Goal: Find specific page/section: Find specific page/section

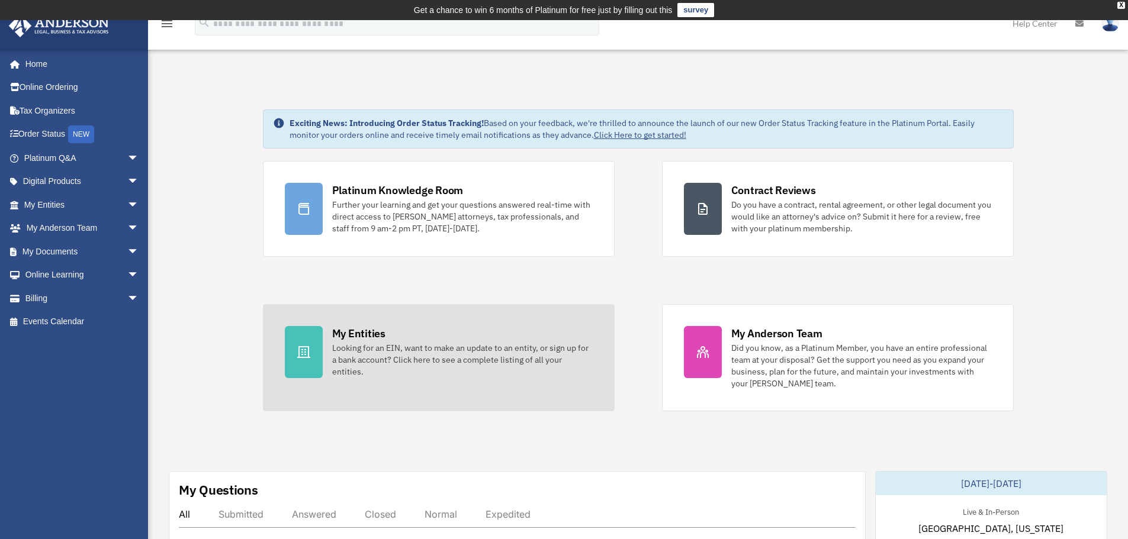
click at [369, 332] on div "My Entities" at bounding box center [358, 333] width 53 height 15
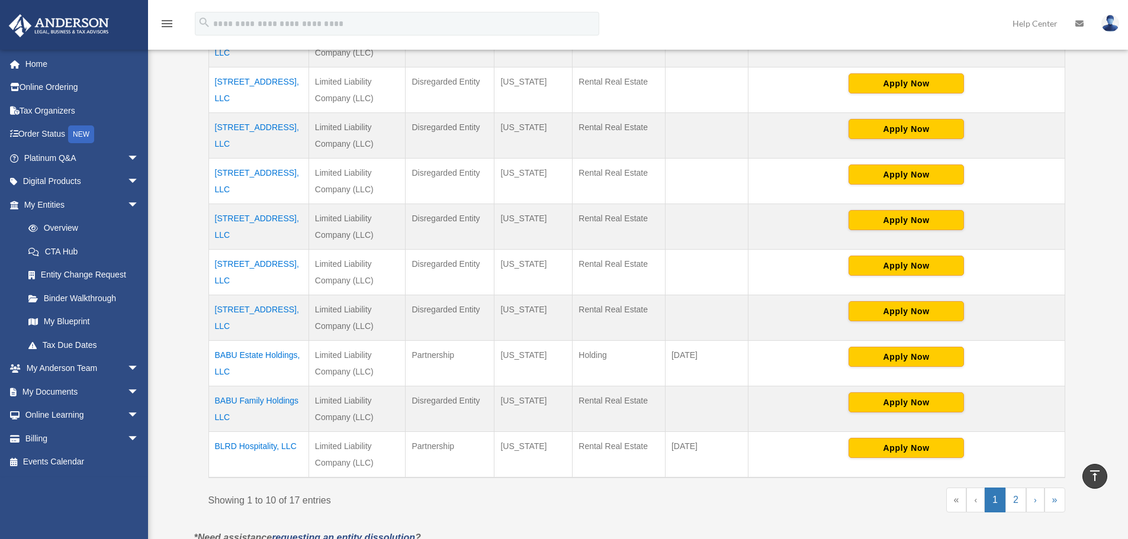
scroll to position [474, 0]
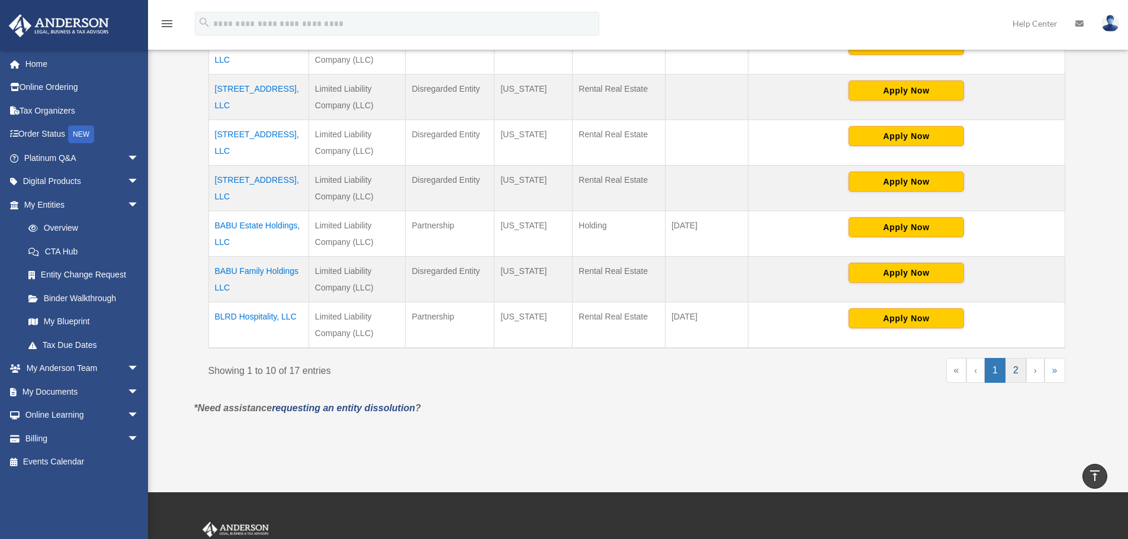
click at [1014, 363] on link "2" at bounding box center [1016, 370] width 21 height 25
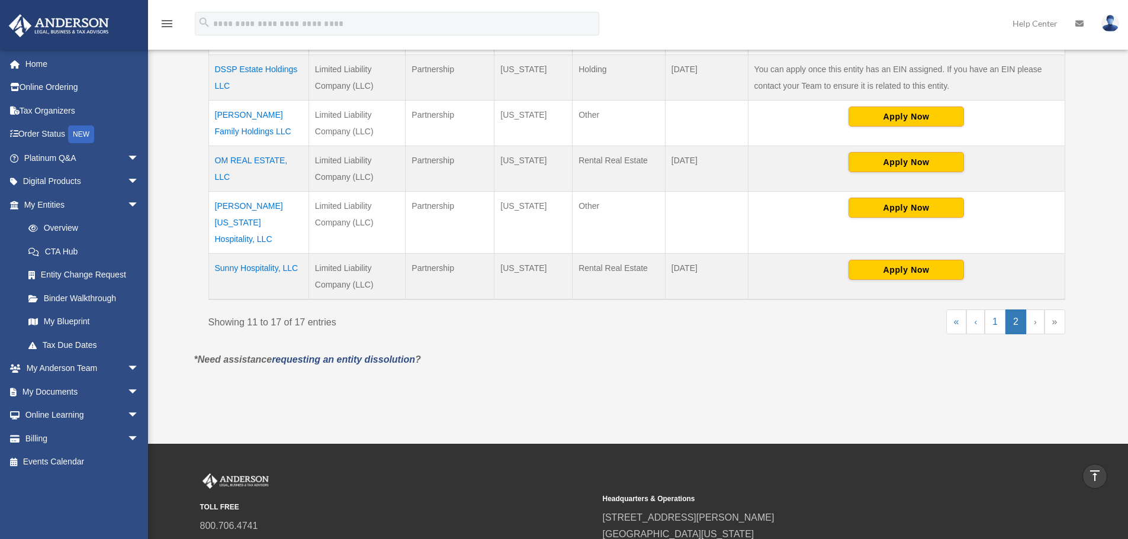
scroll to position [178, 0]
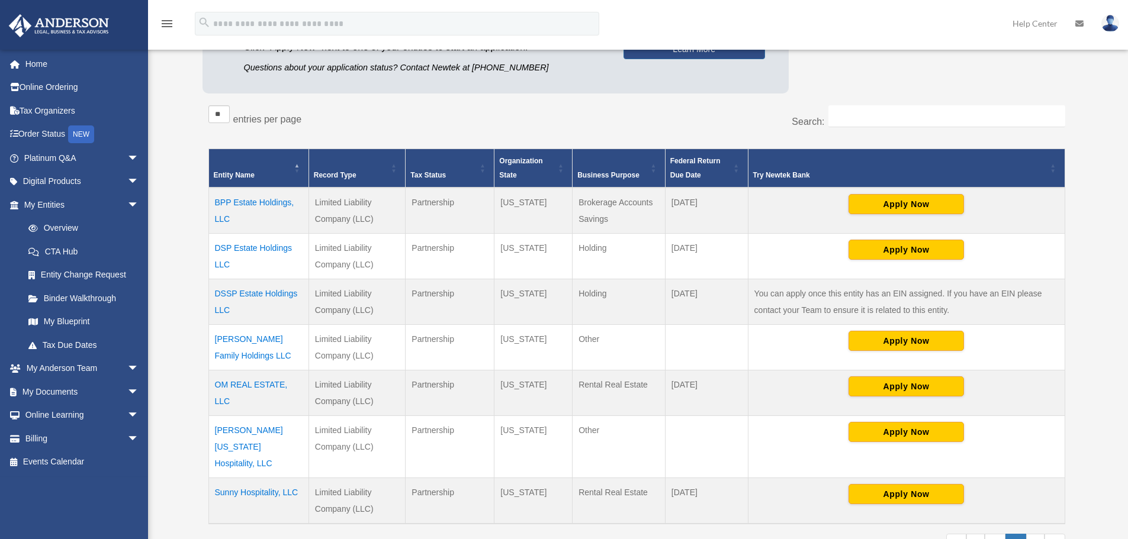
click at [268, 382] on td "OM REAL ESTATE, LLC" at bounding box center [258, 394] width 100 height 46
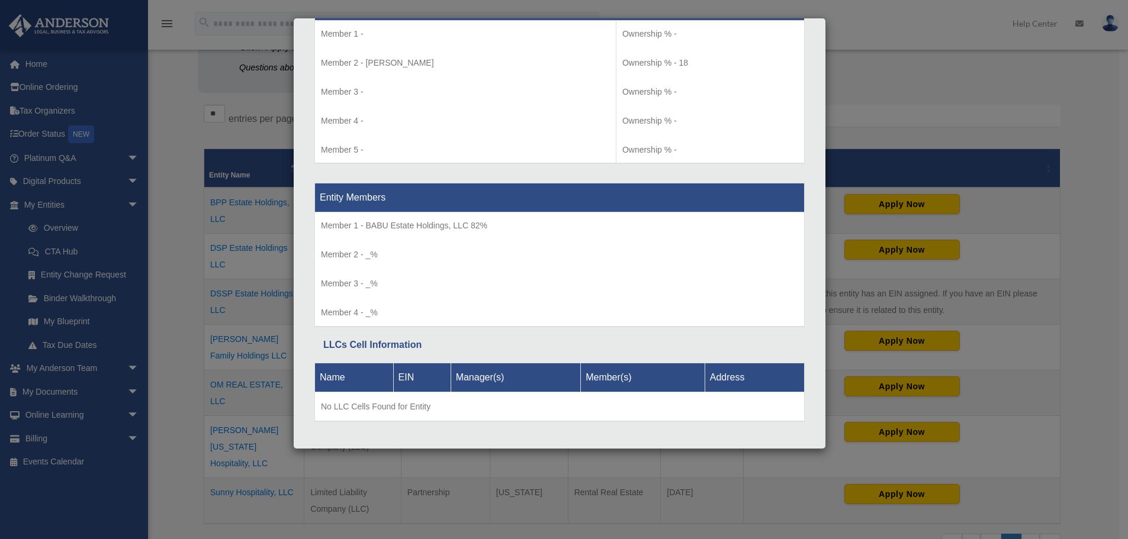
scroll to position [1355, 0]
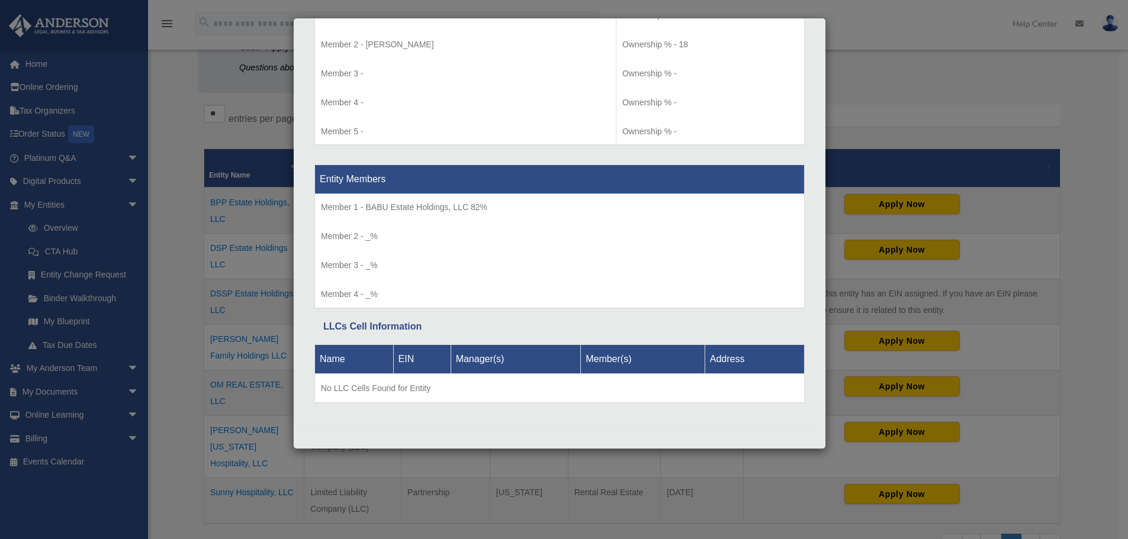
click at [949, 23] on div "Details × Articles Sent Organizational Date" at bounding box center [564, 269] width 1128 height 539
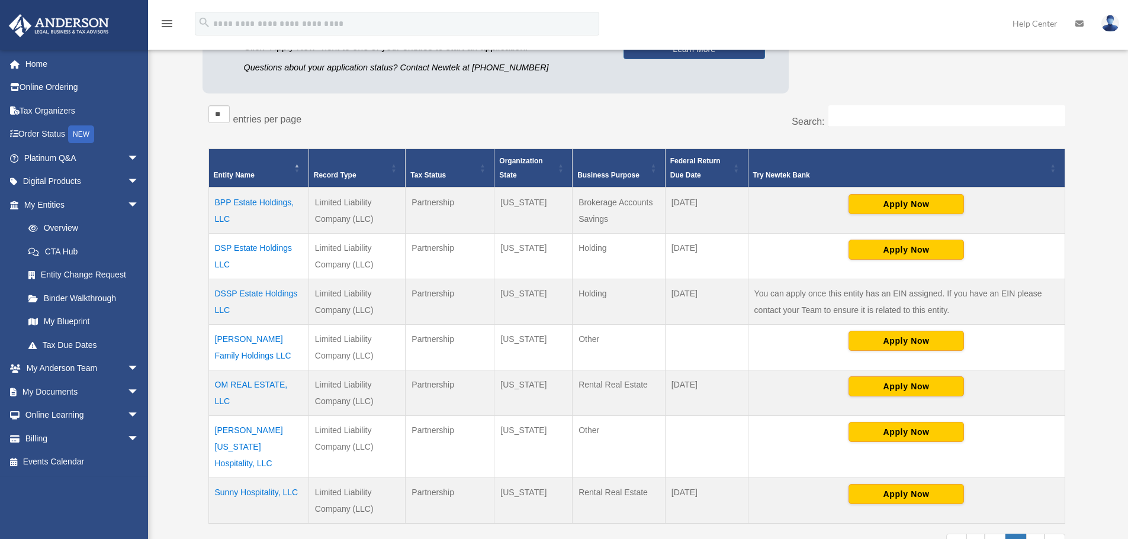
scroll to position [355, 0]
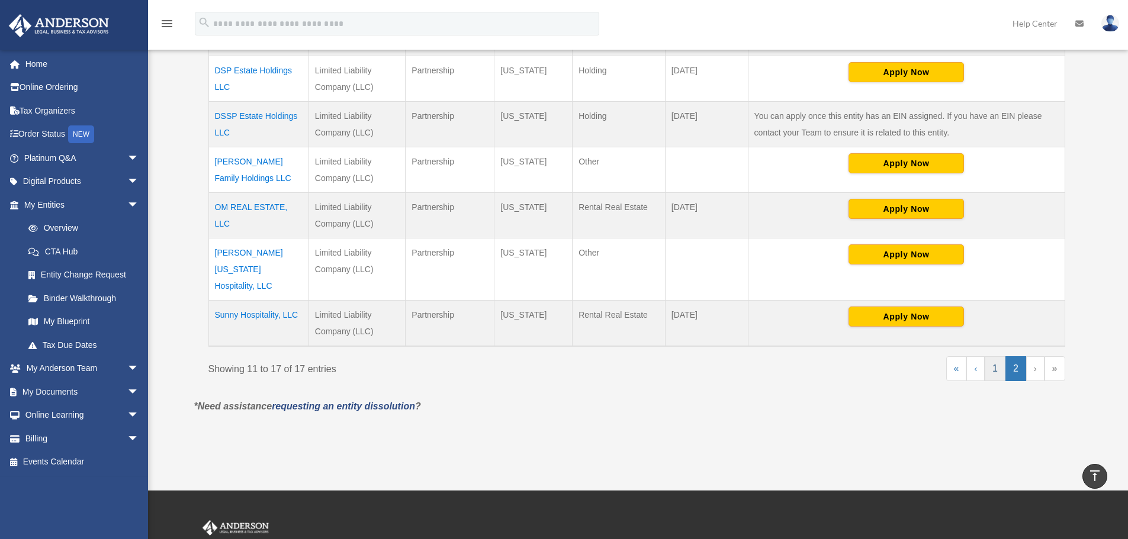
click at [988, 357] on link "1" at bounding box center [995, 369] width 21 height 25
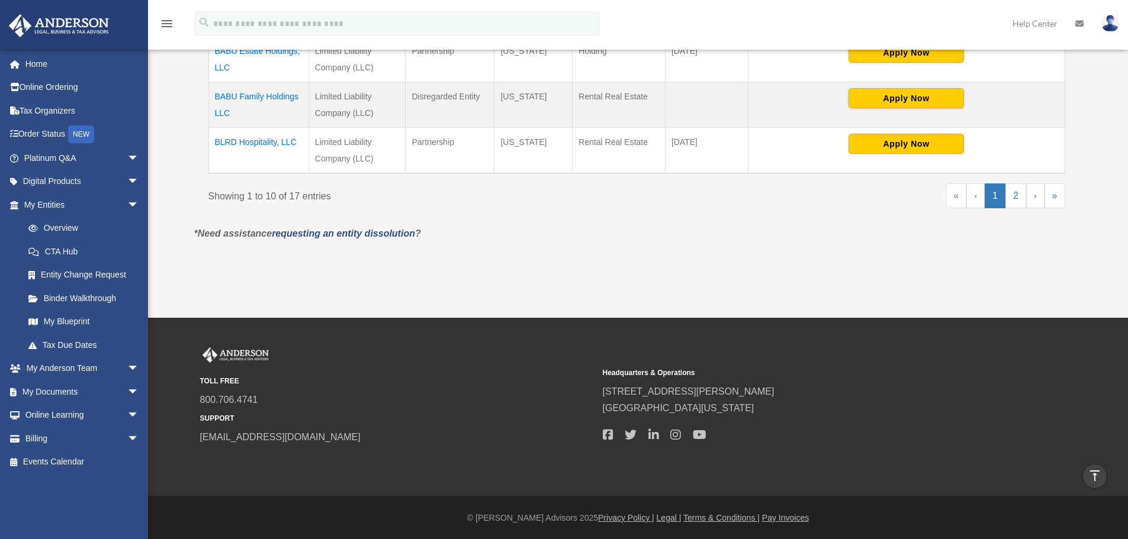
scroll to position [649, 0]
click at [1018, 195] on link "2" at bounding box center [1016, 195] width 21 height 25
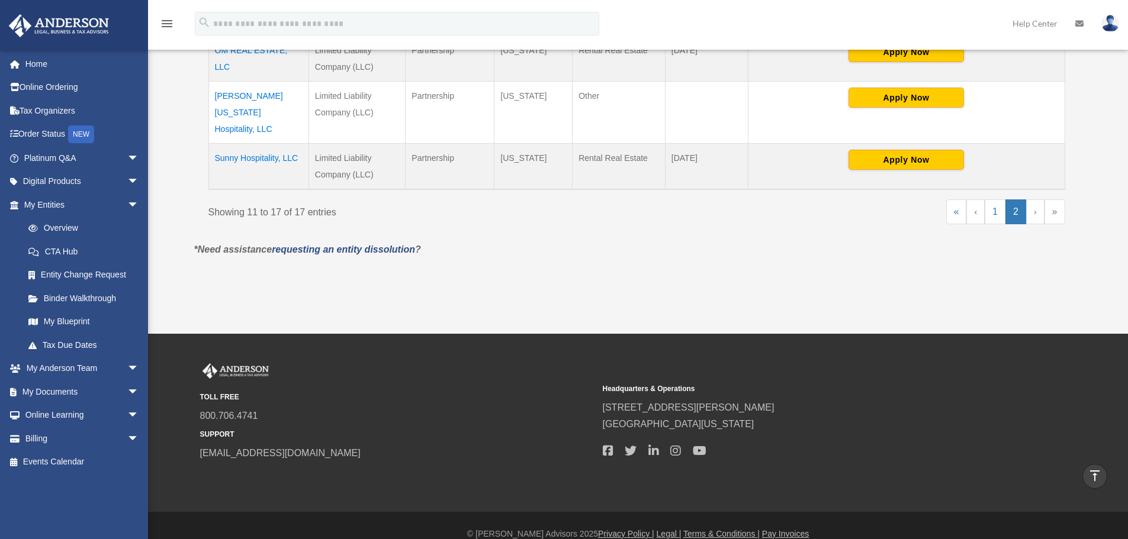
click at [1016, 200] on link "2" at bounding box center [1016, 212] width 21 height 25
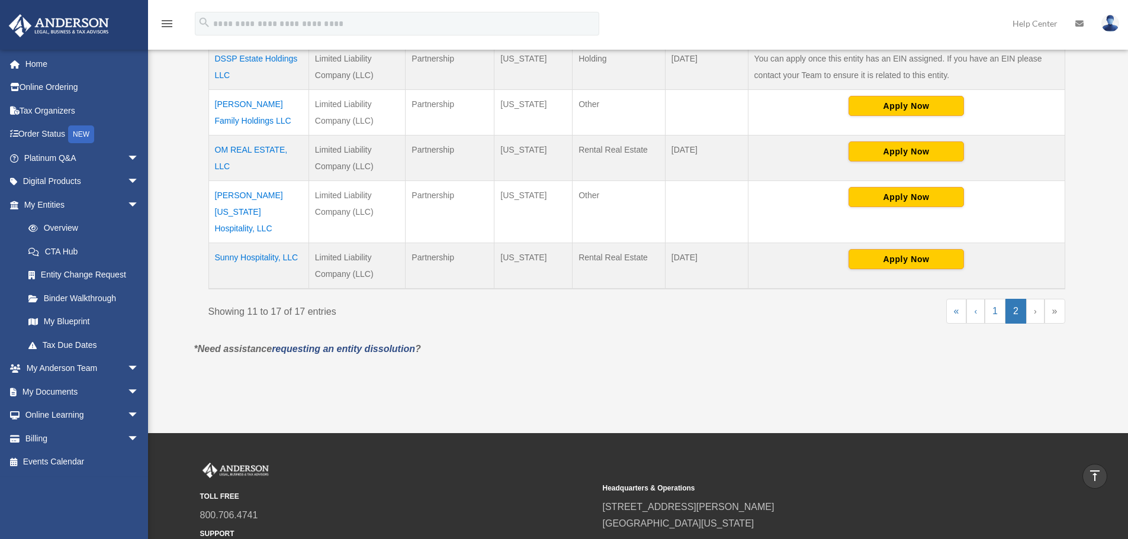
scroll to position [216, 0]
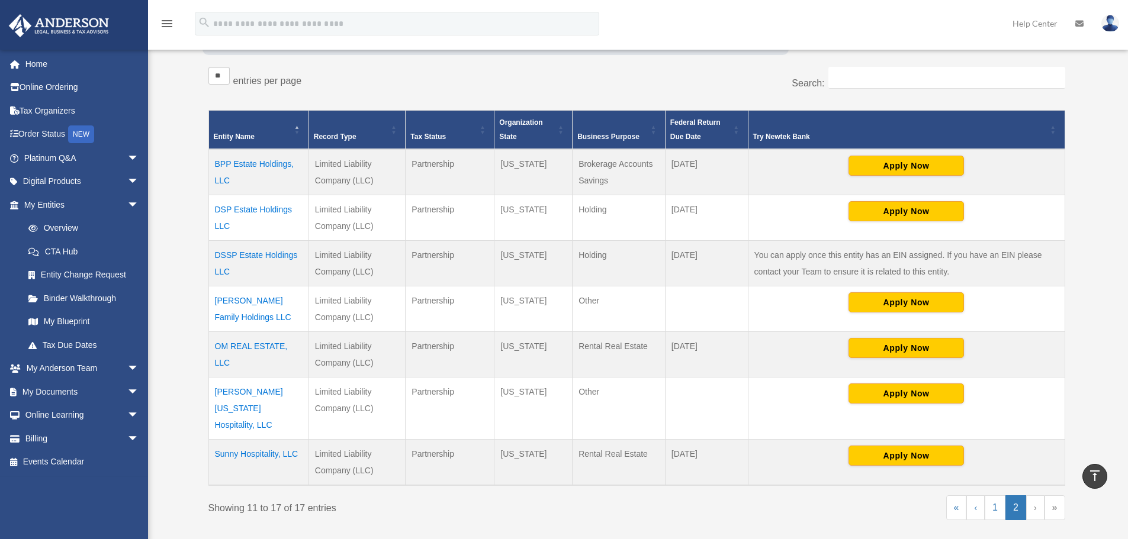
drag, startPoint x: 249, startPoint y: 346, endPoint x: 182, endPoint y: 346, distance: 67.5
click at [182, 346] on div "Overview date_range Published on Last updated March 13, 2025 April 10, 2020 by …" at bounding box center [638, 225] width 912 height 722
click at [258, 393] on td "Sai Krupa Texas Hospitality, LLC" at bounding box center [258, 409] width 100 height 62
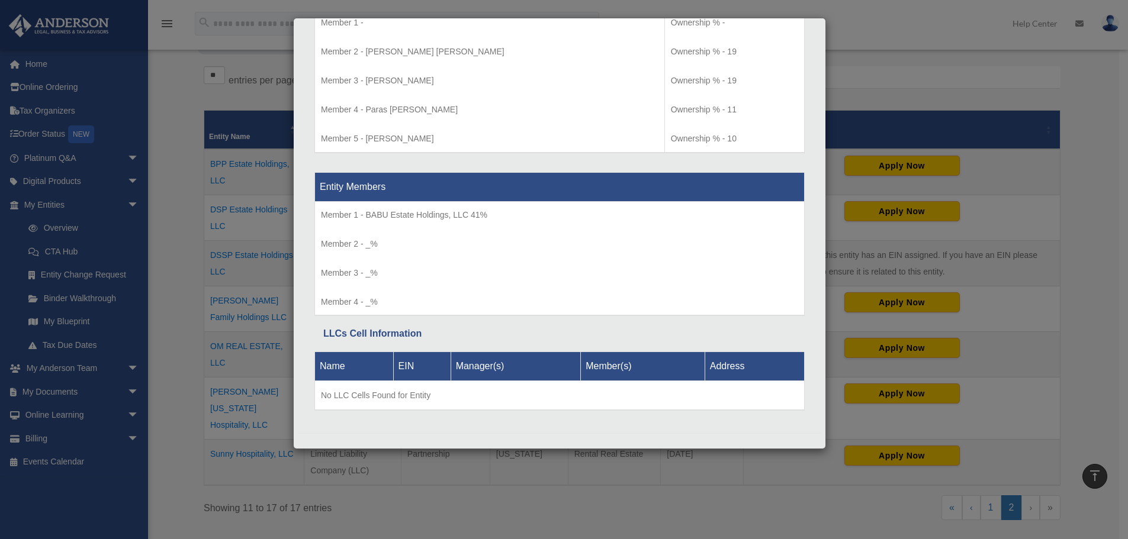
scroll to position [1221, 0]
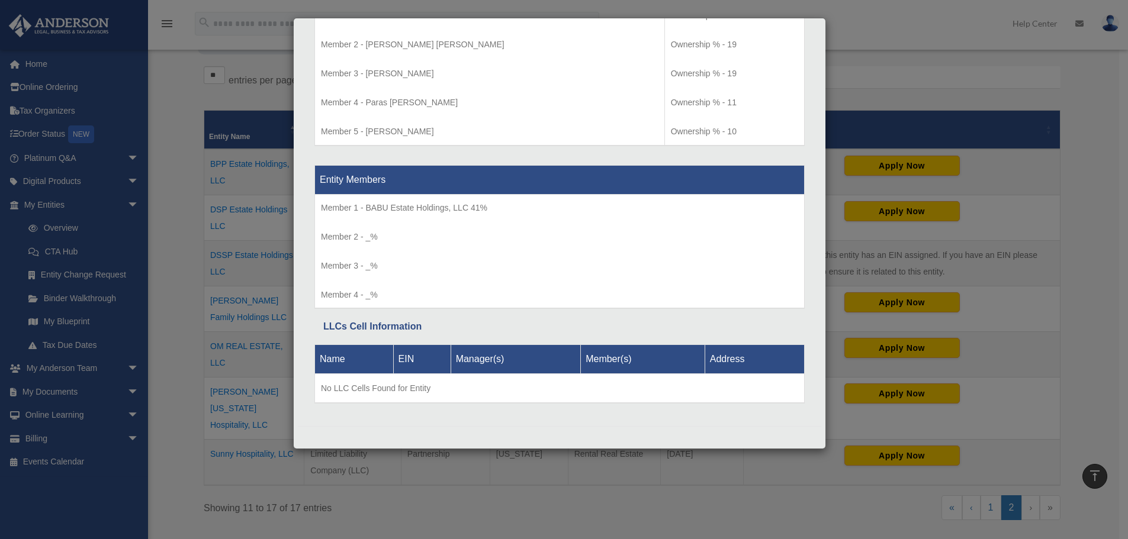
click at [875, 16] on div "Details × Articles Sent Organizational Date" at bounding box center [564, 269] width 1128 height 539
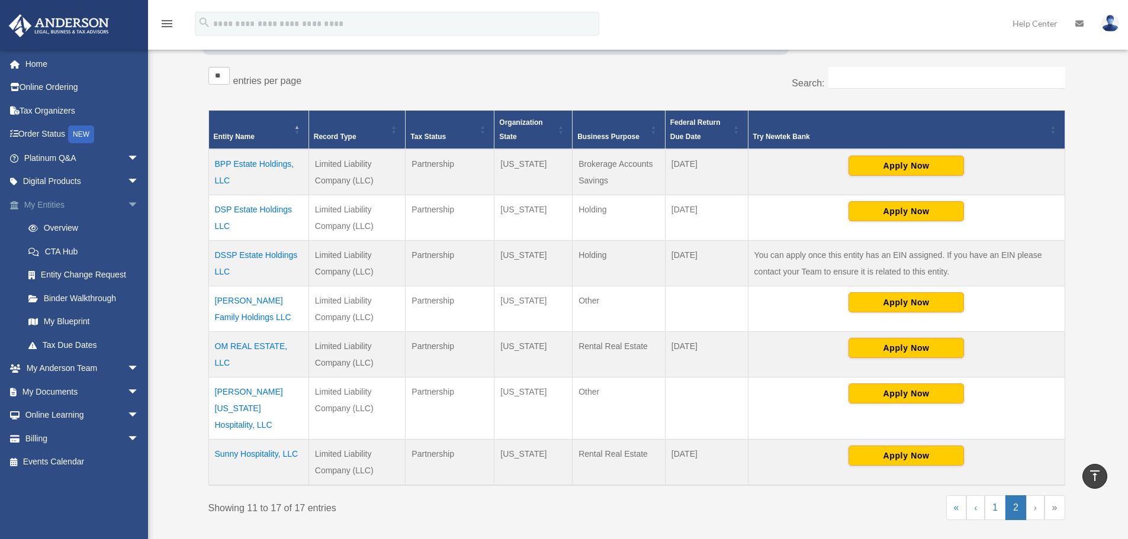
click at [127, 203] on span "arrow_drop_down" at bounding box center [139, 205] width 24 height 24
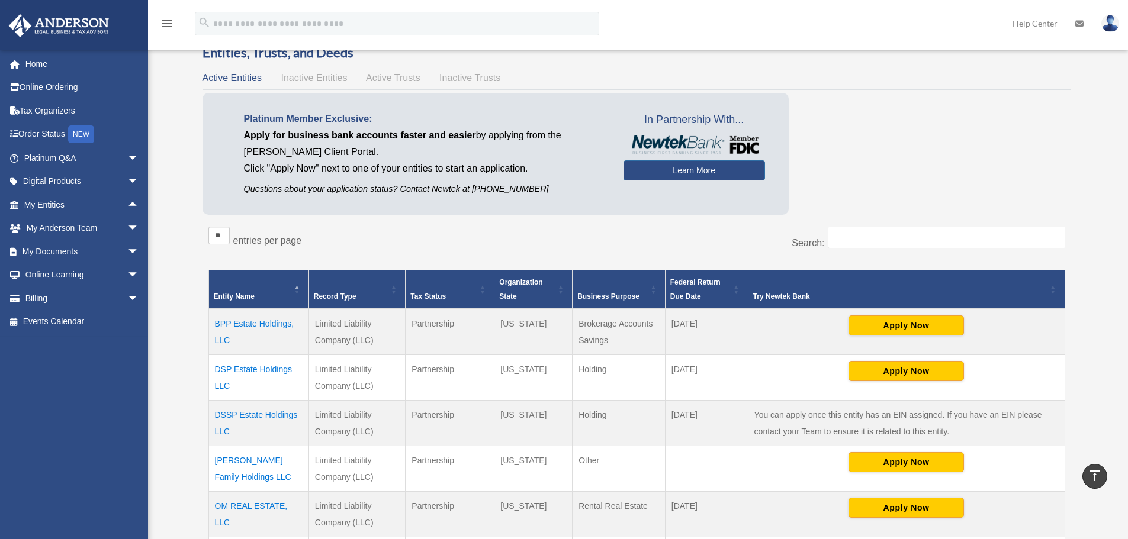
scroll to position [0, 0]
